Goal: Transaction & Acquisition: Purchase product/service

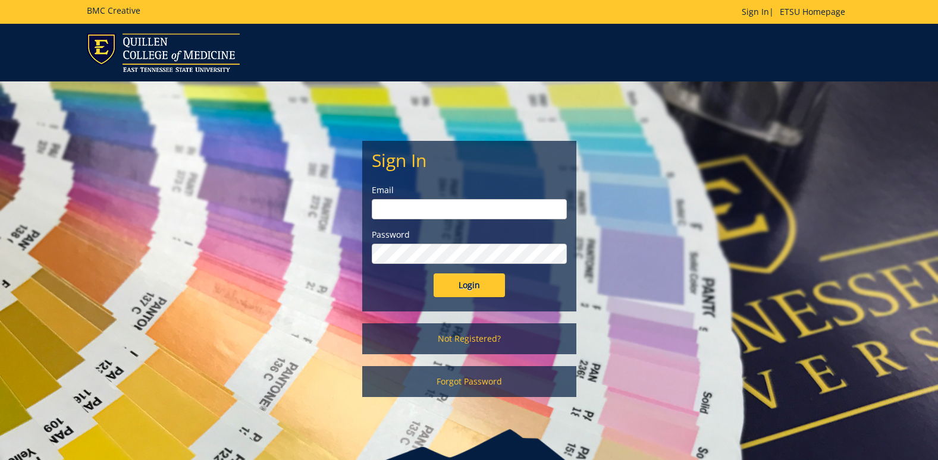
type input "[EMAIL_ADDRESS][DOMAIN_NAME]"
click at [479, 285] on input "Login" at bounding box center [468, 285] width 71 height 24
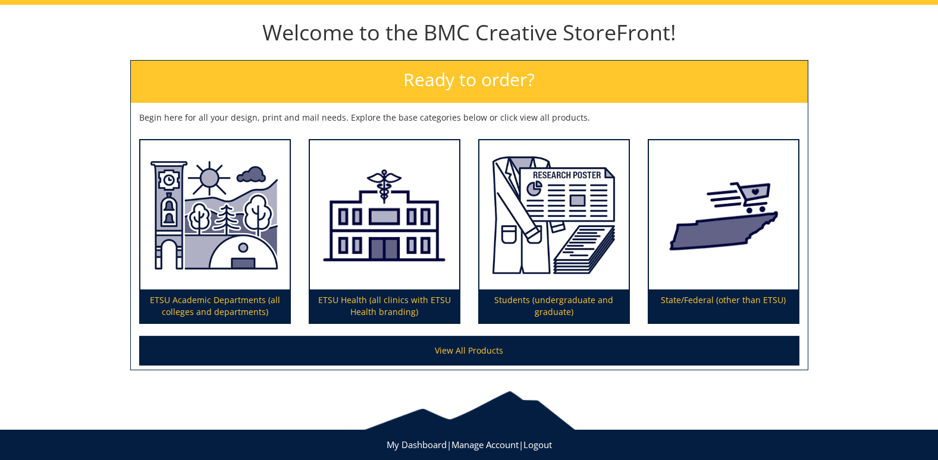
scroll to position [144, 0]
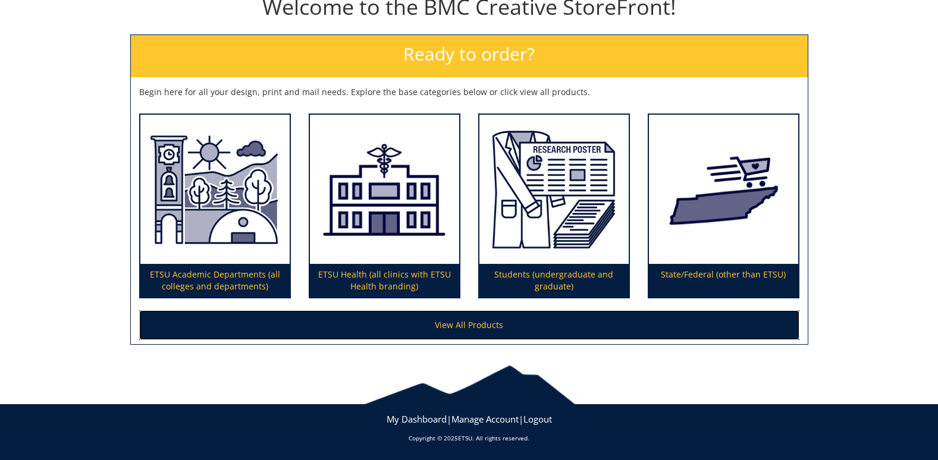
click at [477, 320] on link "View All Products" at bounding box center [469, 325] width 660 height 30
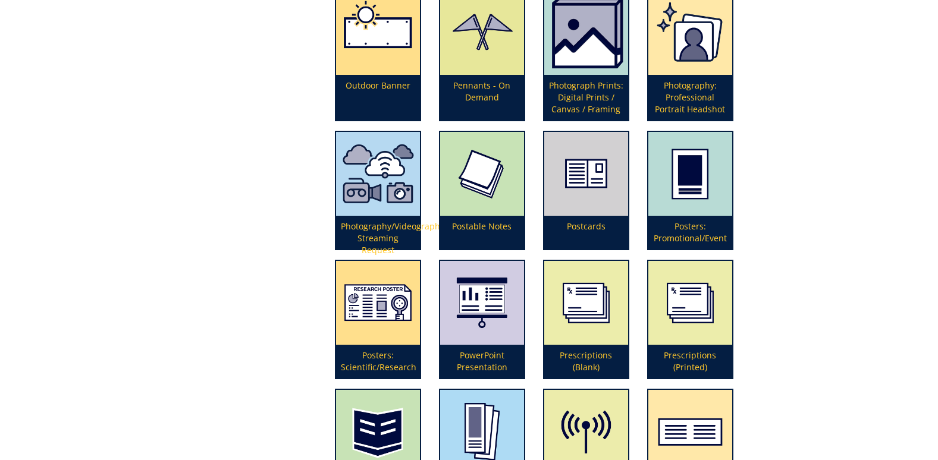
scroll to position [2616, 0]
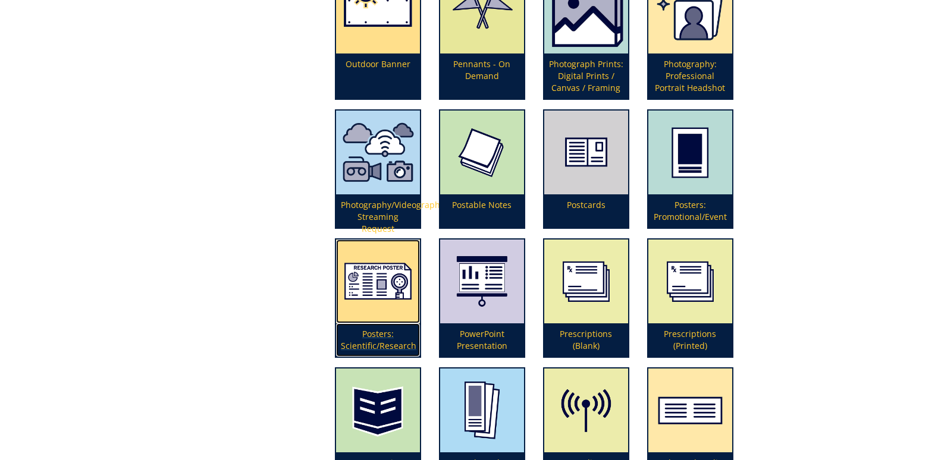
click at [365, 332] on p "Posters: Scientific/Research" at bounding box center [378, 339] width 84 height 33
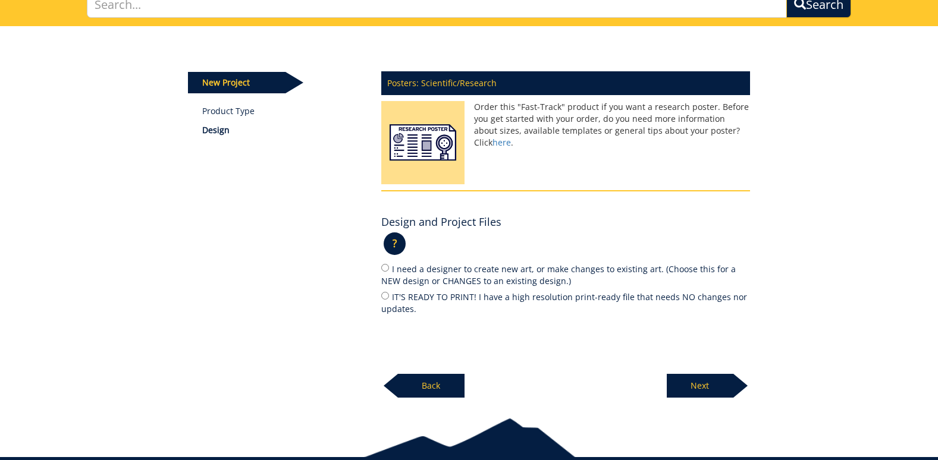
scroll to position [119, 0]
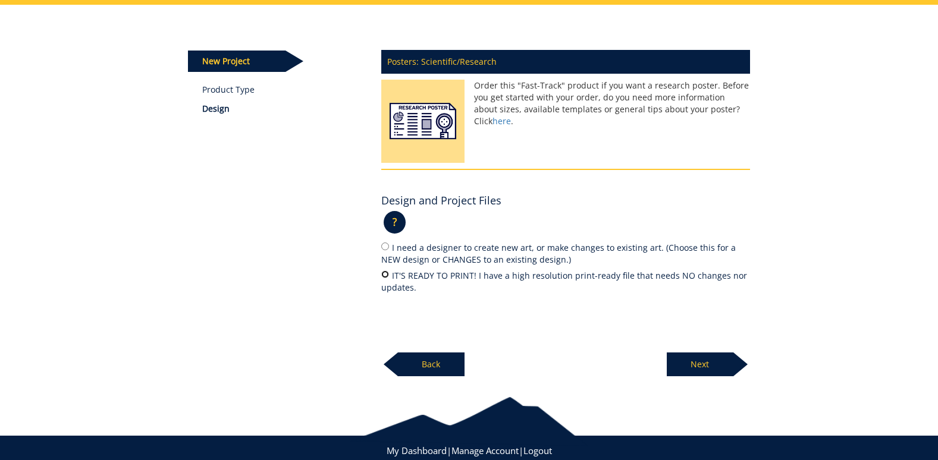
click at [384, 273] on input "IT'S READY TO PRINT! I have a high resolution print-ready file that needs NO ch…" at bounding box center [385, 275] width 8 height 8
radio input "true"
click at [699, 367] on p "Next" at bounding box center [699, 365] width 67 height 24
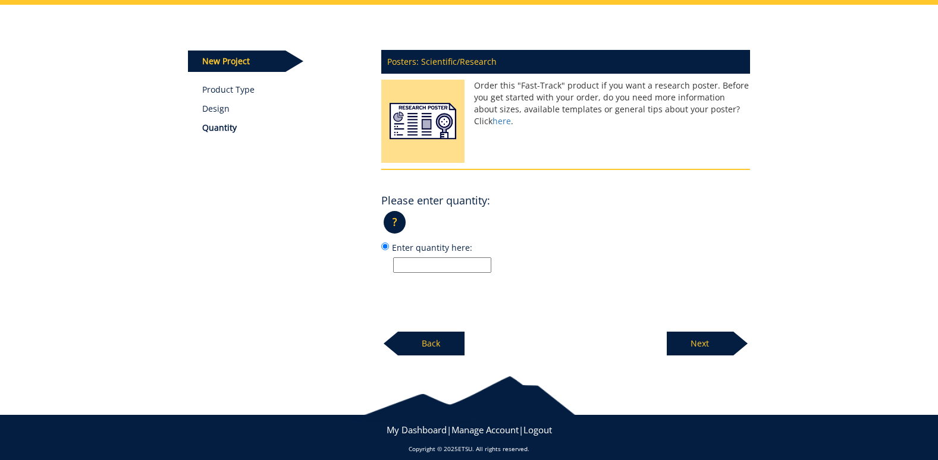
click at [407, 263] on input "Enter quantity here:" at bounding box center [442, 264] width 98 height 15
type input "1"
click at [703, 349] on p "Next" at bounding box center [699, 344] width 67 height 24
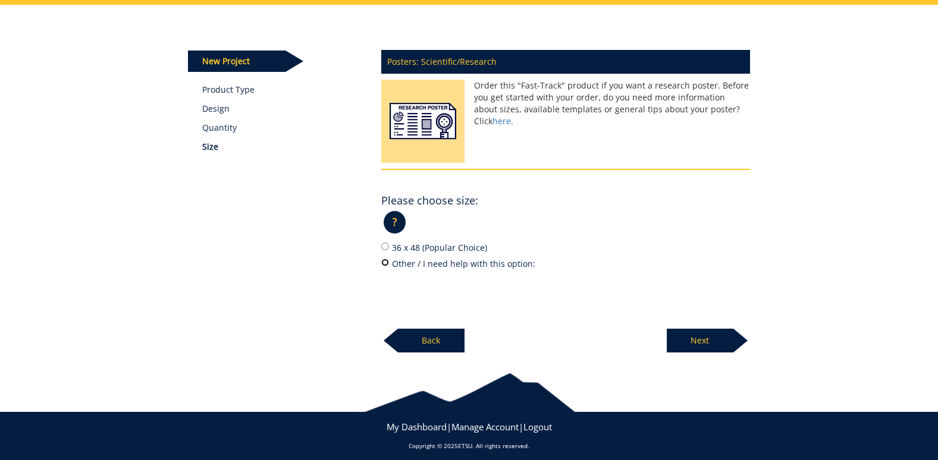
click at [384, 260] on input "Other / I need help with this option:" at bounding box center [385, 263] width 8 height 8
radio input "true"
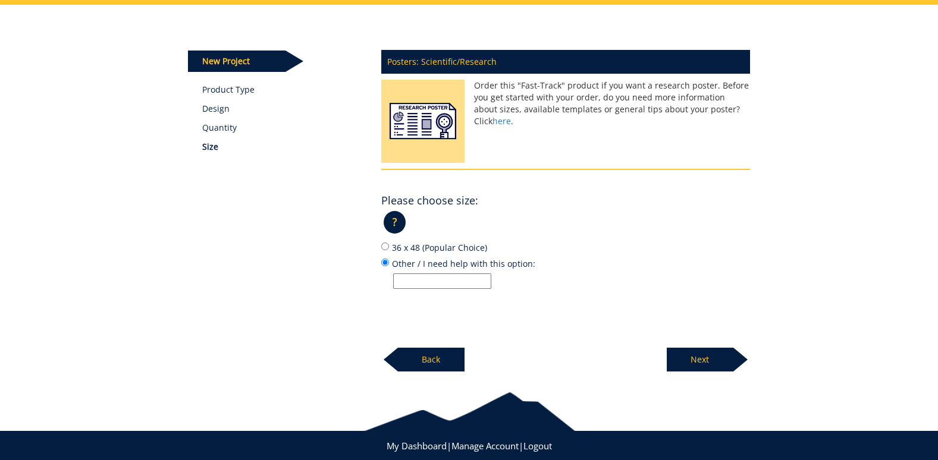
click at [429, 278] on input "Other / I need help with this option:" at bounding box center [442, 280] width 98 height 15
type input "36 x 72"
click at [499, 329] on div "Posters: Scientific/Research Order this "Fast-Track" product if you want a rese…" at bounding box center [565, 207] width 386 height 329
click at [702, 354] on p "Next" at bounding box center [699, 360] width 67 height 24
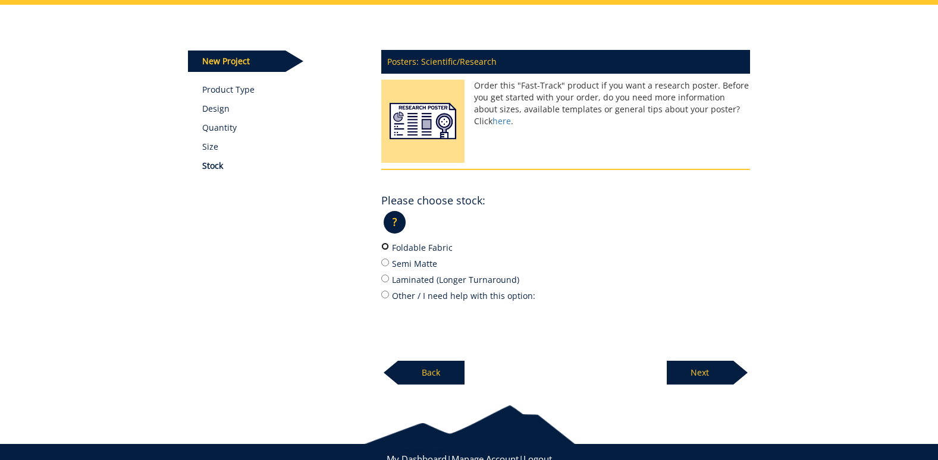
click at [382, 246] on input "Foldable Fabric" at bounding box center [385, 247] width 8 height 8
radio input "true"
click at [706, 369] on p "Next" at bounding box center [699, 373] width 67 height 24
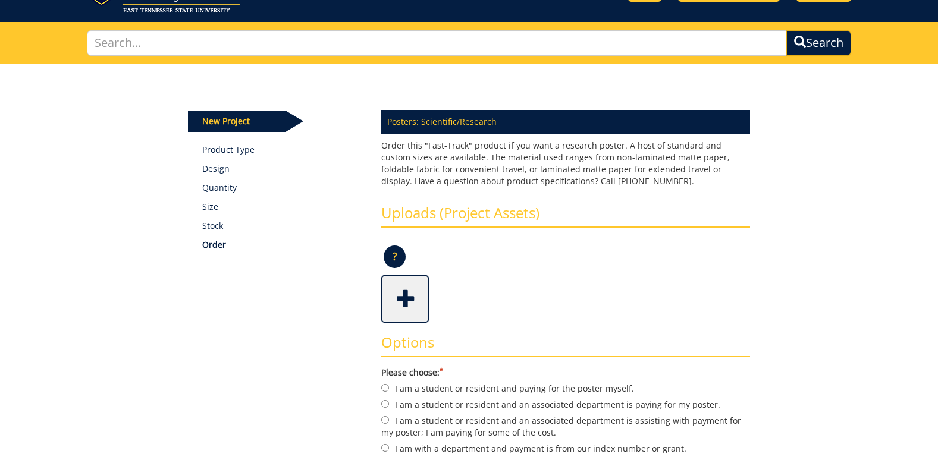
scroll to position [119, 0]
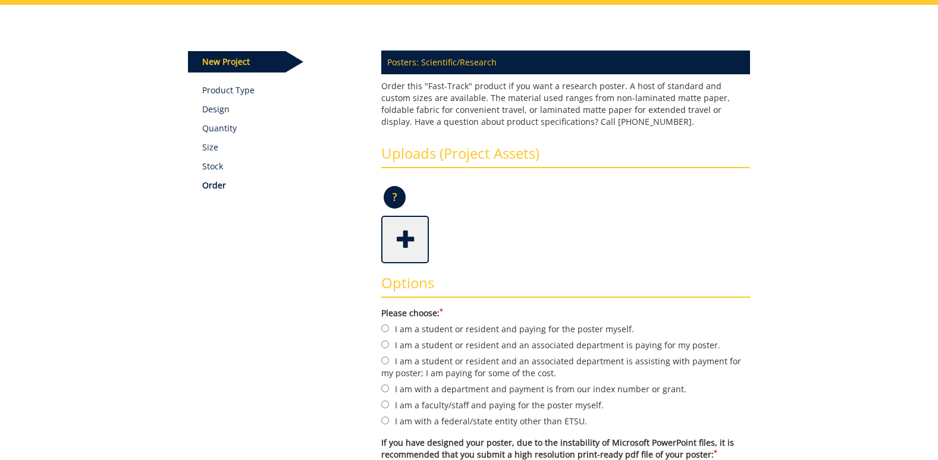
click at [408, 244] on span at bounding box center [406, 239] width 48 height 42
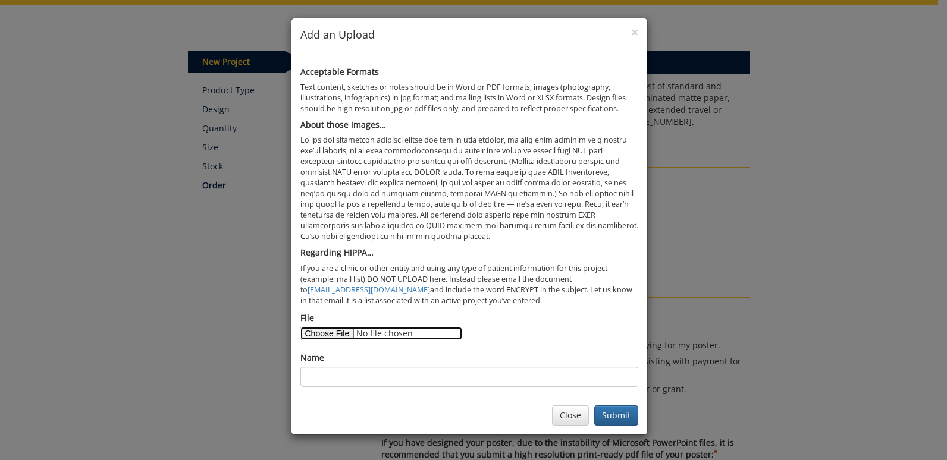
click at [334, 332] on input "File" at bounding box center [381, 333] width 162 height 13
click at [336, 335] on input "File" at bounding box center [381, 333] width 162 height 13
type input "C:\fakepath\[PERSON_NAME] ACNM 2025 #2.pdf"
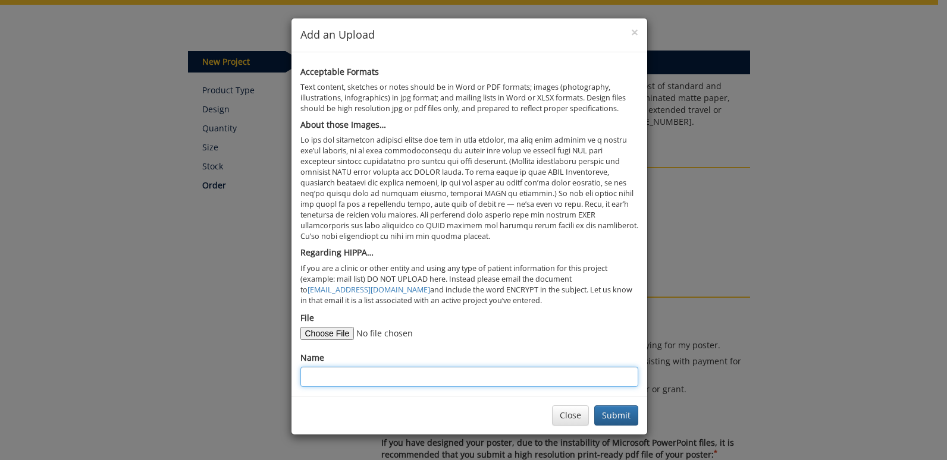
click at [389, 373] on input "Name" at bounding box center [469, 377] width 338 height 20
type input "[DEMOGRAPHIC_DATA][PERSON_NAME]"
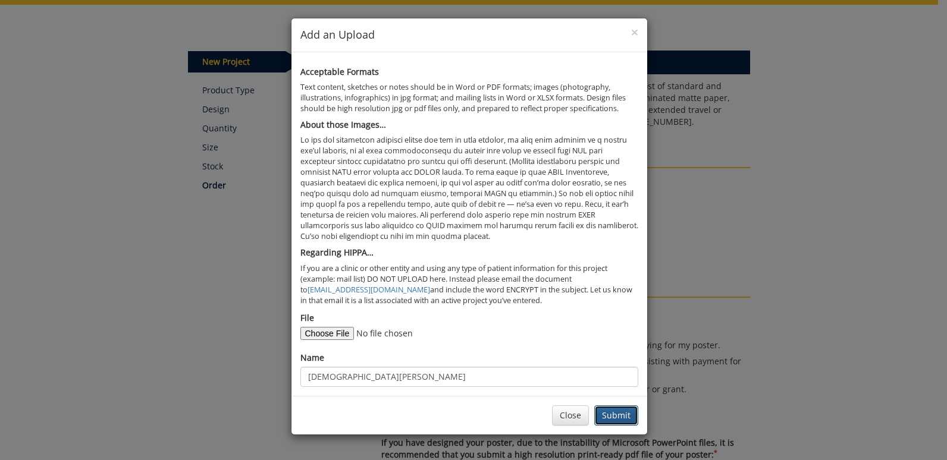
click at [618, 413] on button "Submit" at bounding box center [616, 415] width 44 height 20
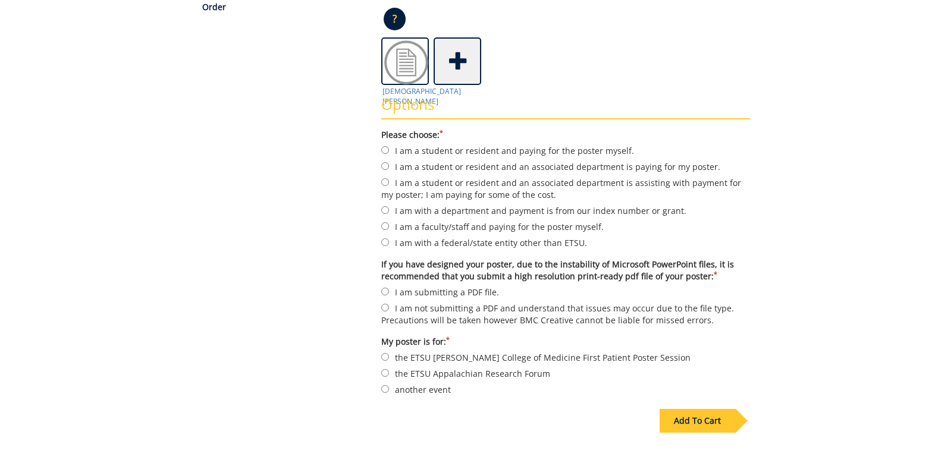
scroll to position [357, 0]
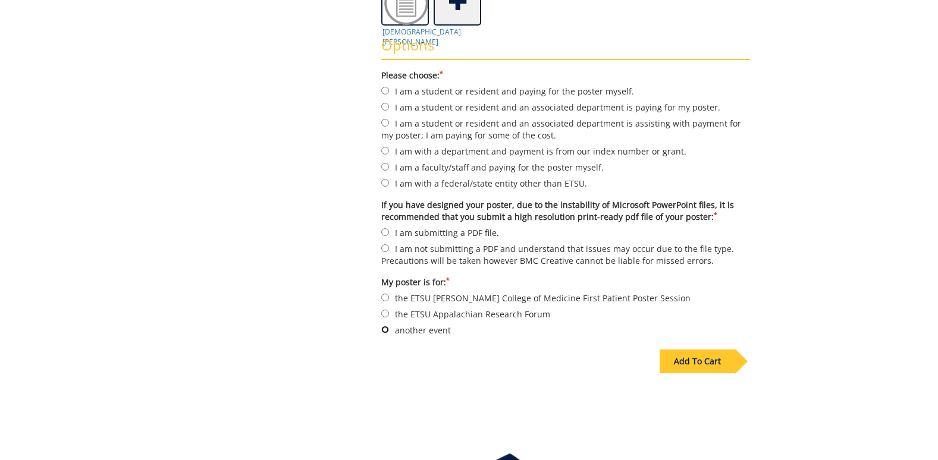
click at [386, 328] on input "another event" at bounding box center [385, 330] width 8 height 8
radio input "true"
click at [386, 231] on input "I am submitting a PDF file." at bounding box center [385, 232] width 8 height 8
radio input "true"
click at [386, 149] on input "I am with a department and payment is from our index number or grant." at bounding box center [385, 151] width 8 height 8
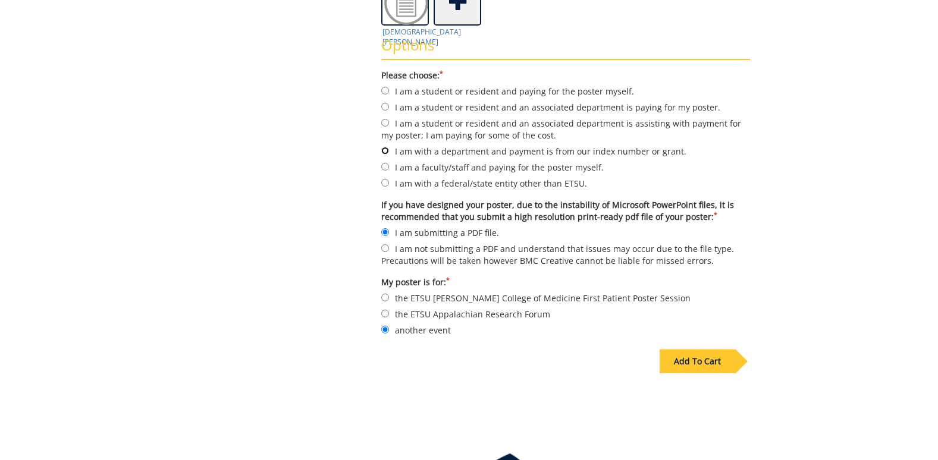
radio input "true"
click at [703, 360] on div "Add To Cart" at bounding box center [697, 362] width 76 height 24
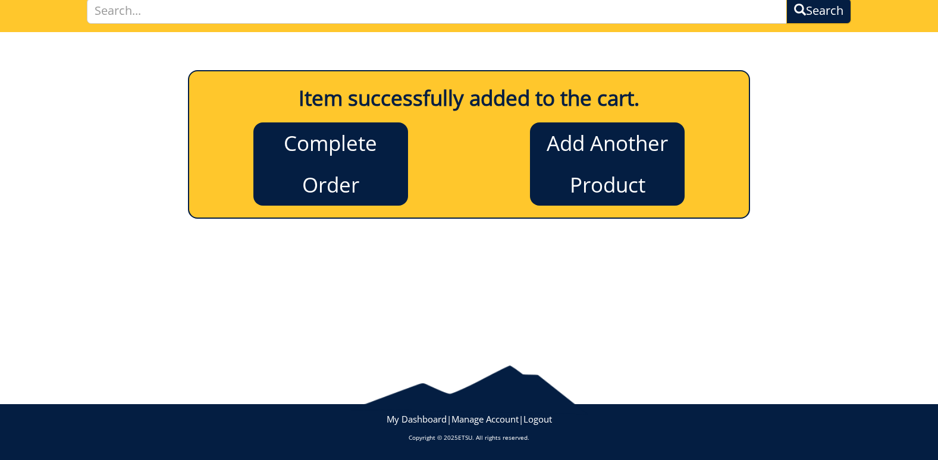
scroll to position [92, 0]
click at [348, 168] on link "Complete Order" at bounding box center [330, 163] width 155 height 83
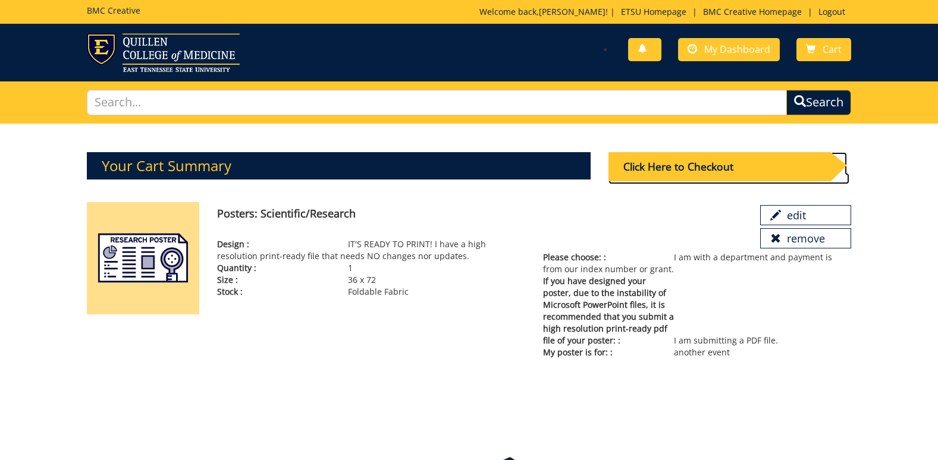
click at [699, 162] on div "Click Here to Checkout" at bounding box center [719, 166] width 222 height 29
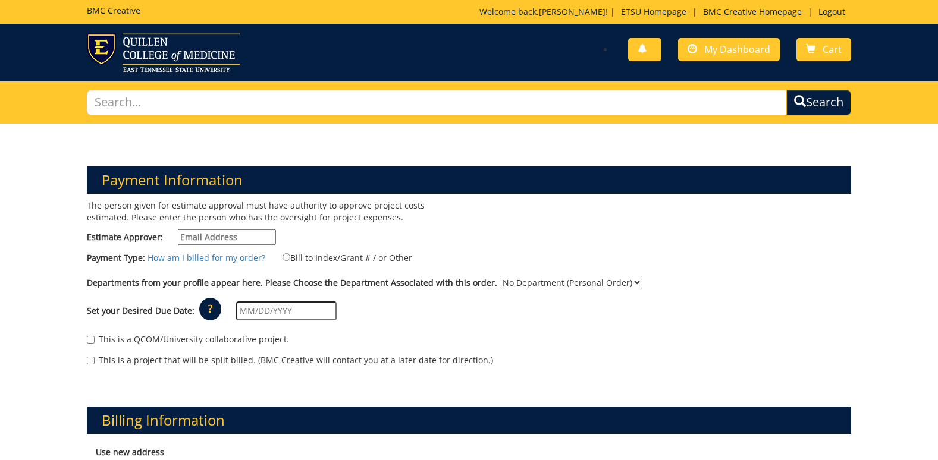
click at [244, 234] on input "Estimate Approver:" at bounding box center [227, 236] width 98 height 15
type input "Dr. [PERSON_NAME]"
click at [282, 256] on input "Bill to Index/Grant # / or Other" at bounding box center [286, 257] width 8 height 8
radio input "true"
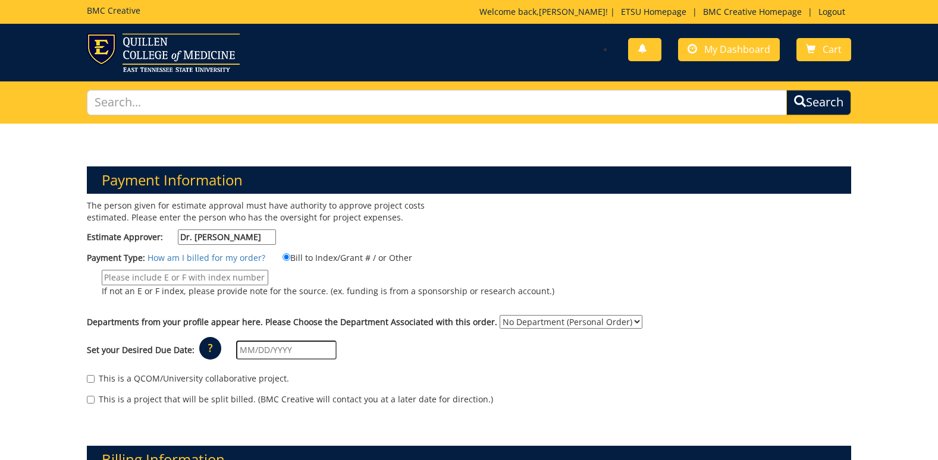
click at [625, 322] on select "No Department (Personal Order) Nursing Research" at bounding box center [570, 322] width 143 height 14
select select "133"
click at [499, 315] on select "No Department (Personal Order) Nursing Research" at bounding box center [570, 322] width 143 height 14
click at [282, 348] on input "text" at bounding box center [286, 350] width 100 height 19
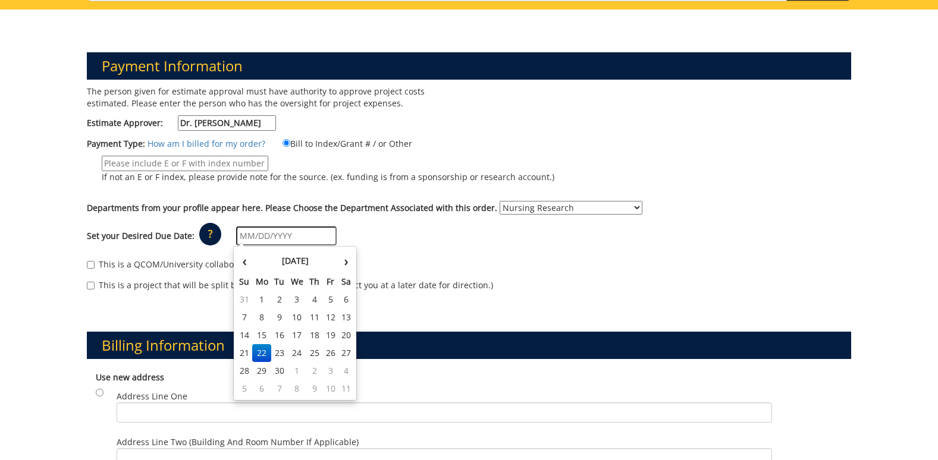
scroll to position [119, 0]
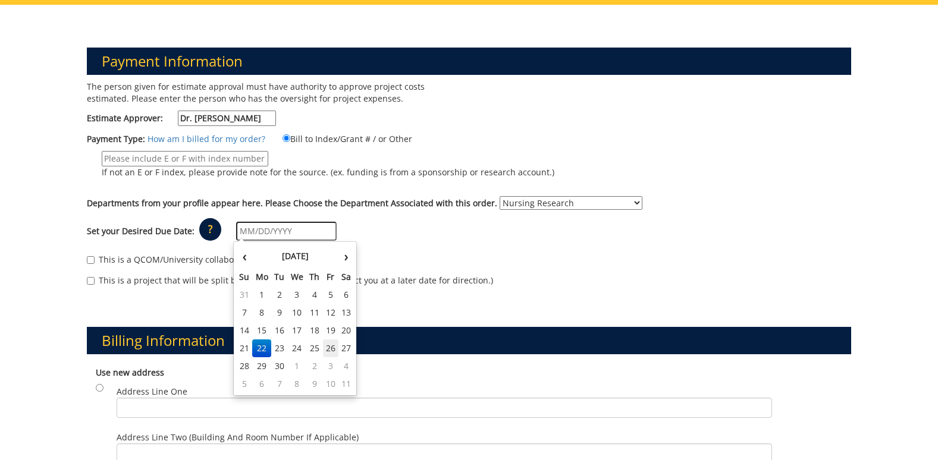
click at [326, 348] on td "26" at bounding box center [331, 348] width 16 height 18
type input "09/26/2025"
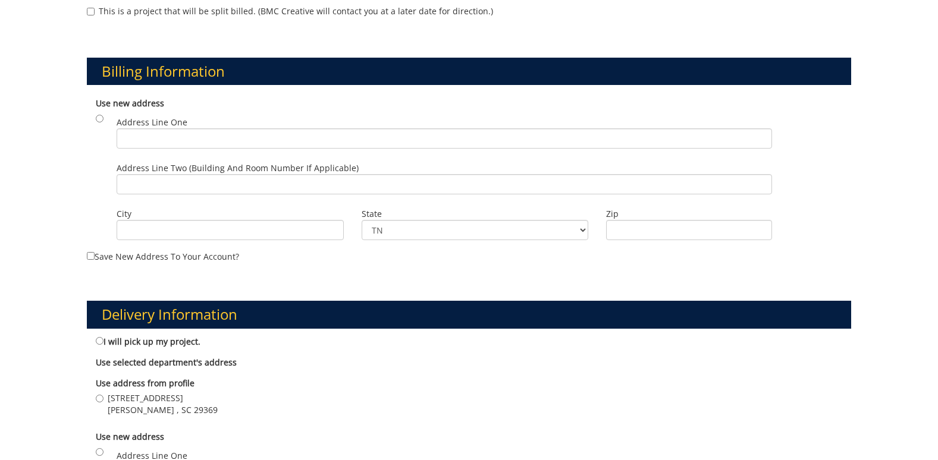
scroll to position [416, 0]
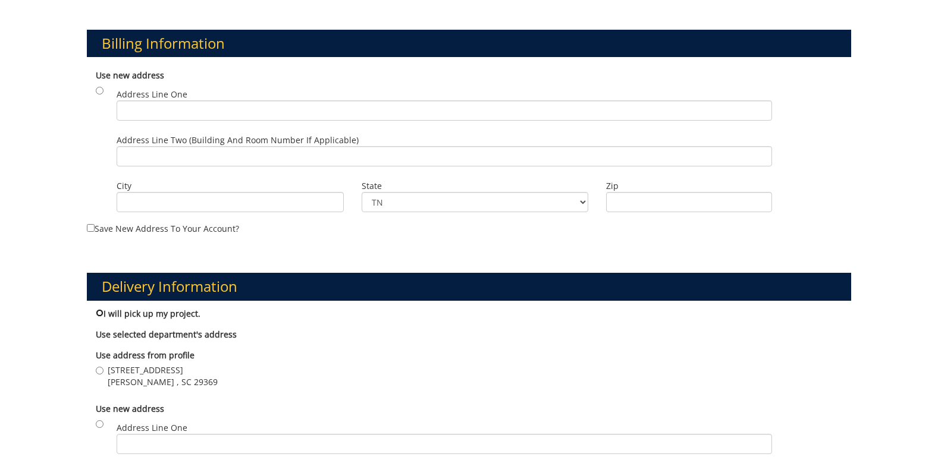
click at [98, 312] on input "I will pick up my project." at bounding box center [100, 313] width 8 height 8
radio input "true"
click at [98, 93] on input "radio" at bounding box center [100, 91] width 8 height 8
radio input "true"
click at [152, 113] on input "Address Line One" at bounding box center [444, 110] width 655 height 20
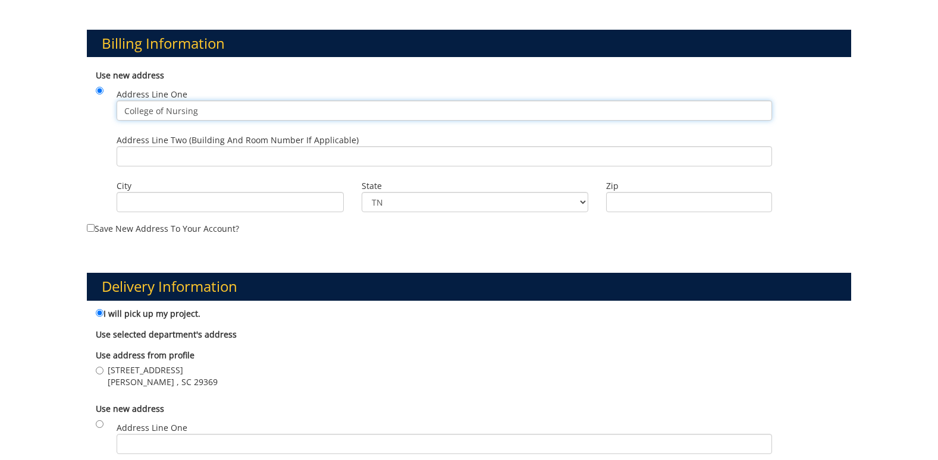
type input "College of Nursing"
type input "202-2 Nicks Hall"
type input "Johnson City"
click at [657, 199] on input "Zip" at bounding box center [689, 202] width 166 height 20
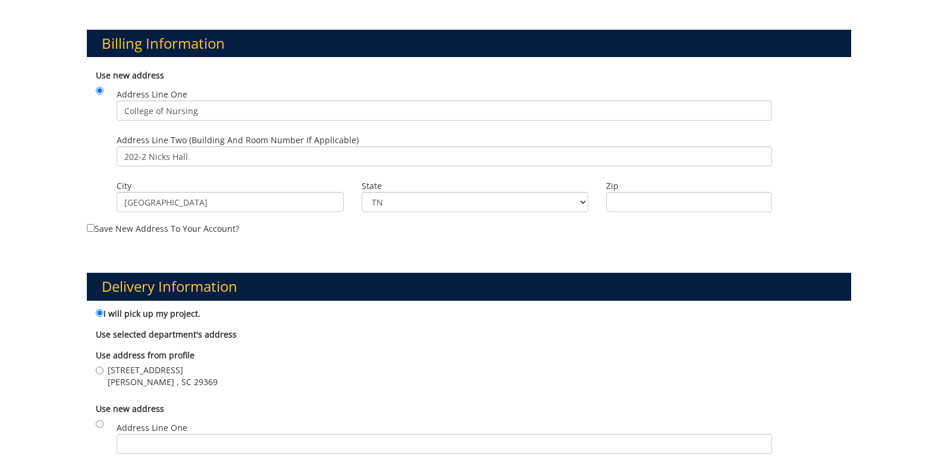
click at [606, 243] on div "Billing Information Use new address Address Line One College of Nursing City TN" at bounding box center [468, 122] width 781 height 243
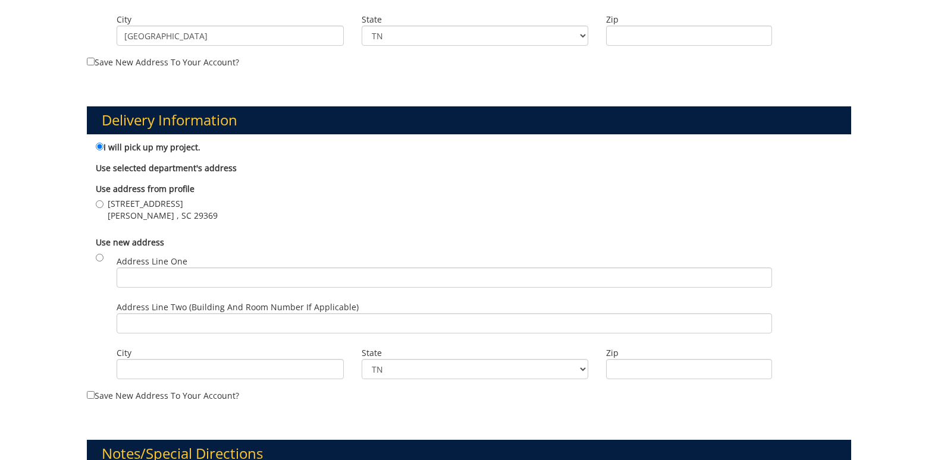
scroll to position [654, 0]
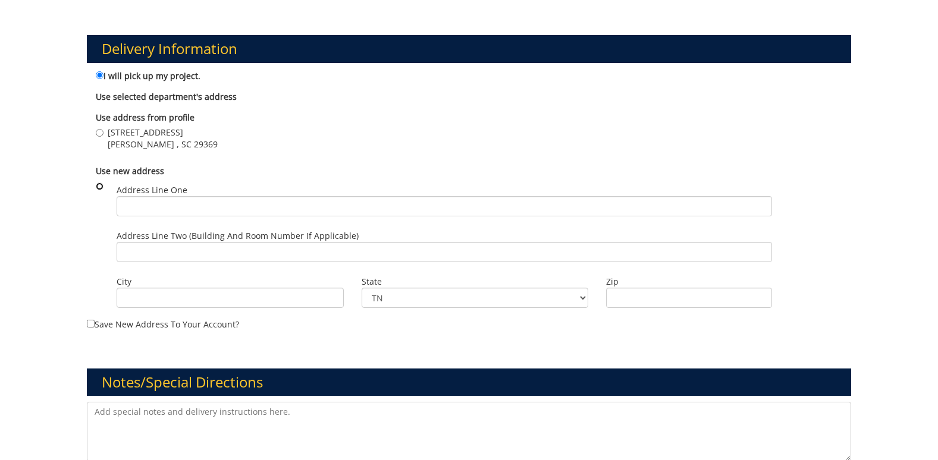
click at [100, 186] on input "radio" at bounding box center [100, 187] width 8 height 8
radio input "true"
click at [172, 207] on input "Address Line One" at bounding box center [444, 206] width 655 height 20
click at [209, 205] on input "202-2 Nicks Hall" at bounding box center [444, 206] width 655 height 20
type input "202-2 Nicks Hall- College of Nursing"
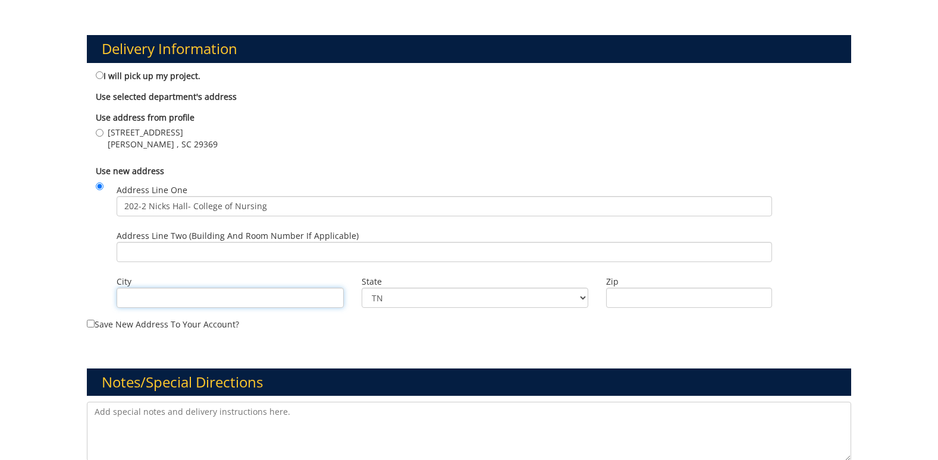
click at [267, 300] on input "City" at bounding box center [230, 298] width 227 height 20
type input "Johnson City"
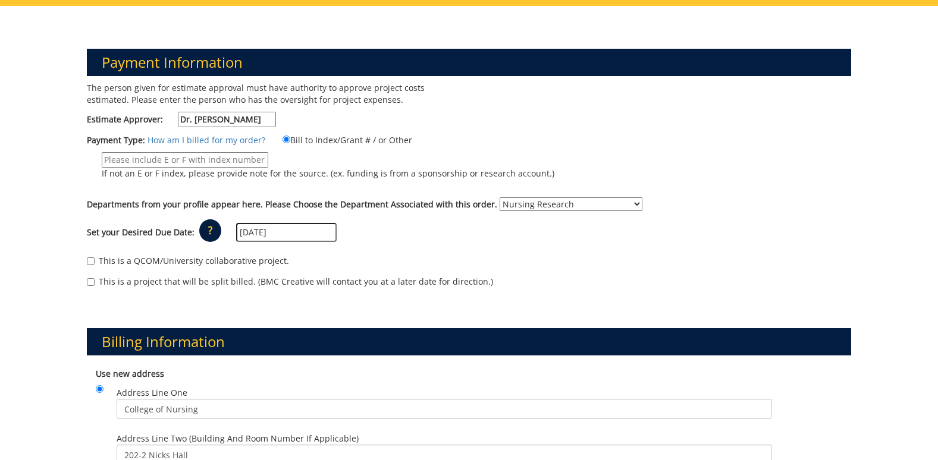
scroll to position [59, 0]
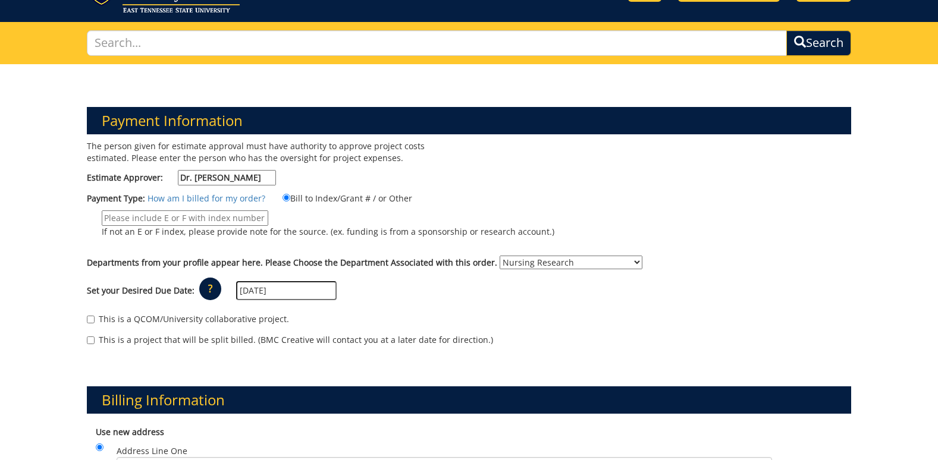
click at [267, 176] on input "Dr. Judy Rice" at bounding box center [227, 177] width 98 height 15
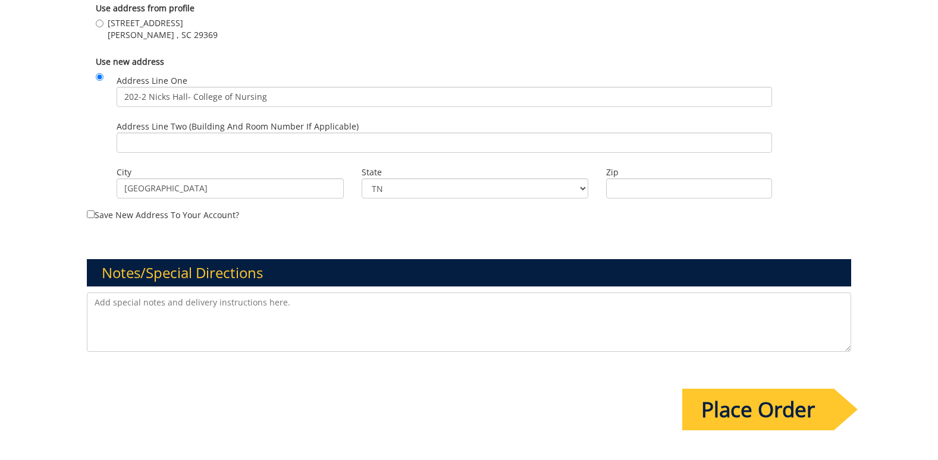
scroll to position [892, 0]
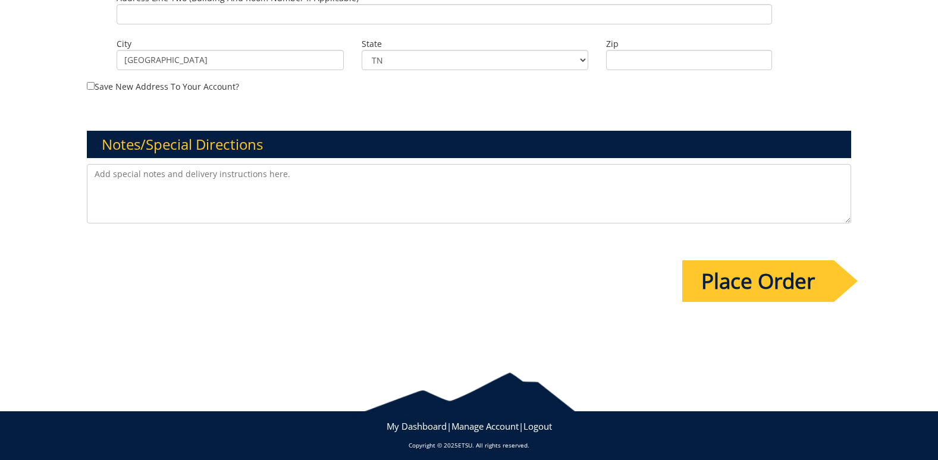
click at [777, 279] on input "Place Order" at bounding box center [758, 281] width 152 height 42
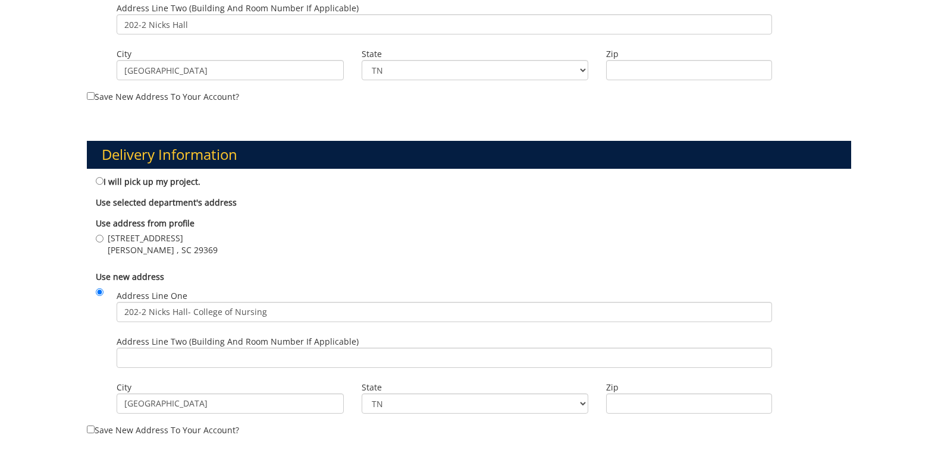
scroll to position [595, 0]
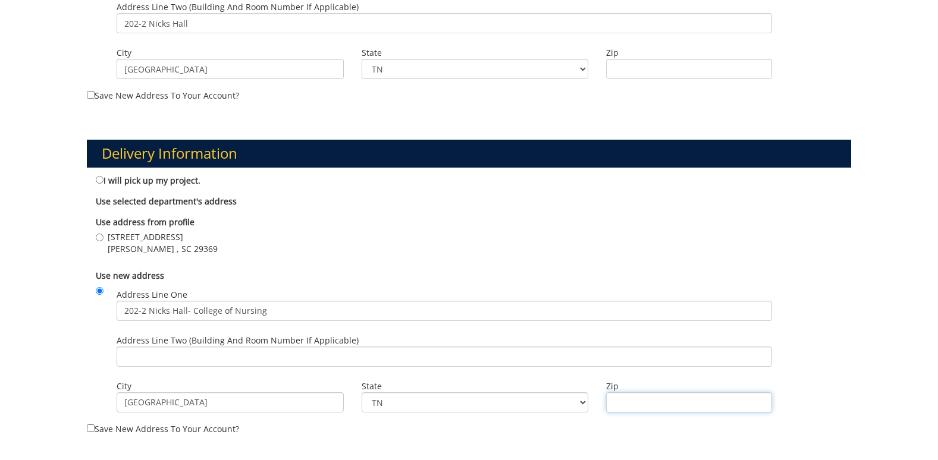
click at [671, 404] on input "Zip" at bounding box center [689, 402] width 166 height 20
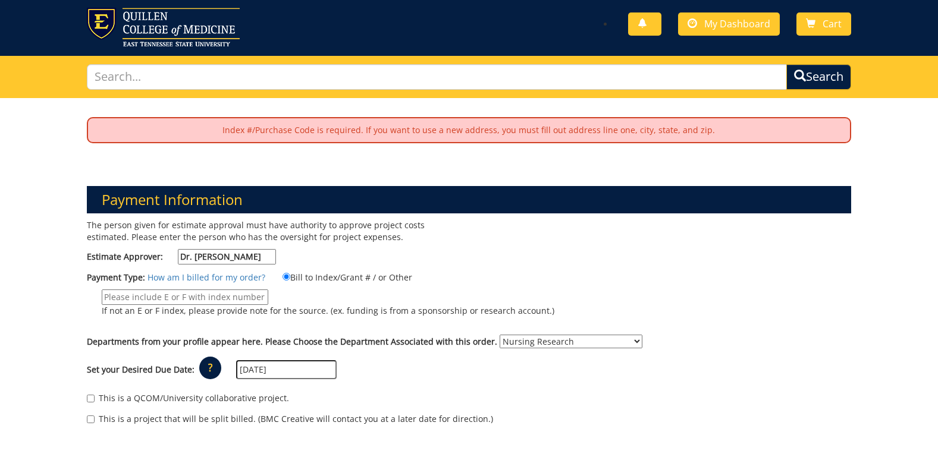
scroll to position [0, 0]
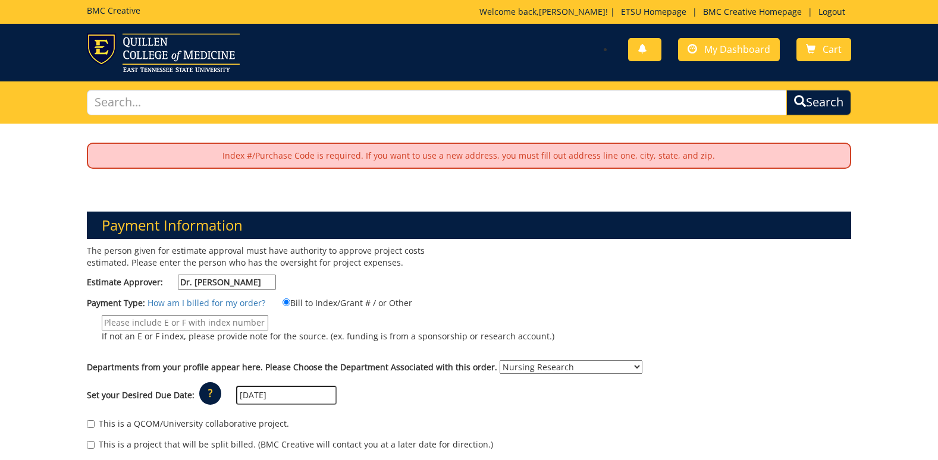
type input "37614"
click at [239, 323] on input "If not an E or F index, please provide note for the source. (ex. funding is fro…" at bounding box center [185, 322] width 166 height 15
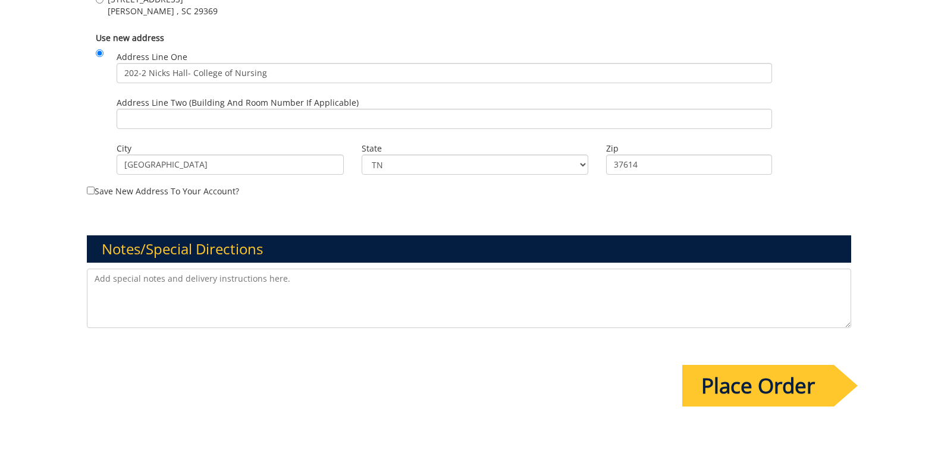
scroll to position [944, 0]
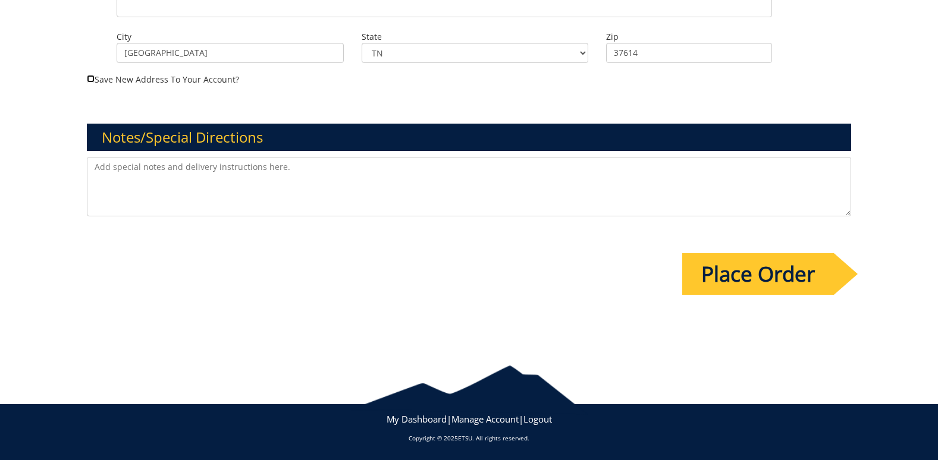
click at [89, 78] on input "Save new address to your account?" at bounding box center [91, 79] width 8 height 8
checkbox input "true"
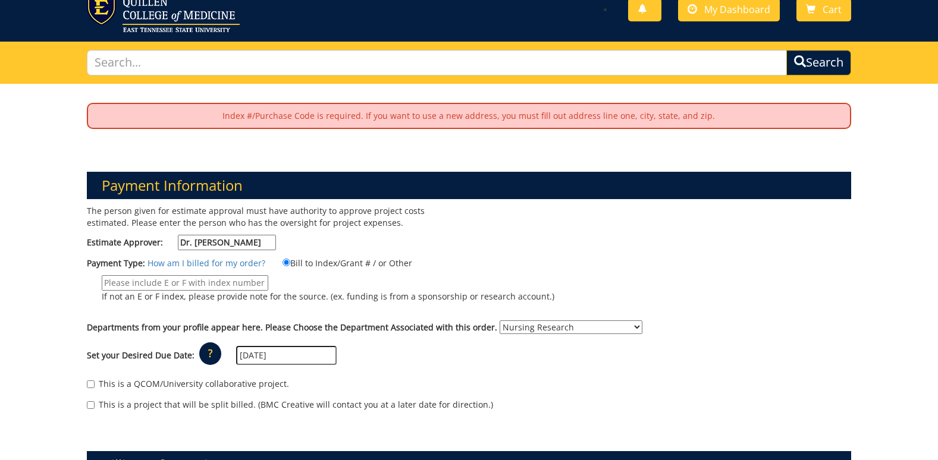
scroll to position [0, 0]
